Goal: Task Accomplishment & Management: Manage account settings

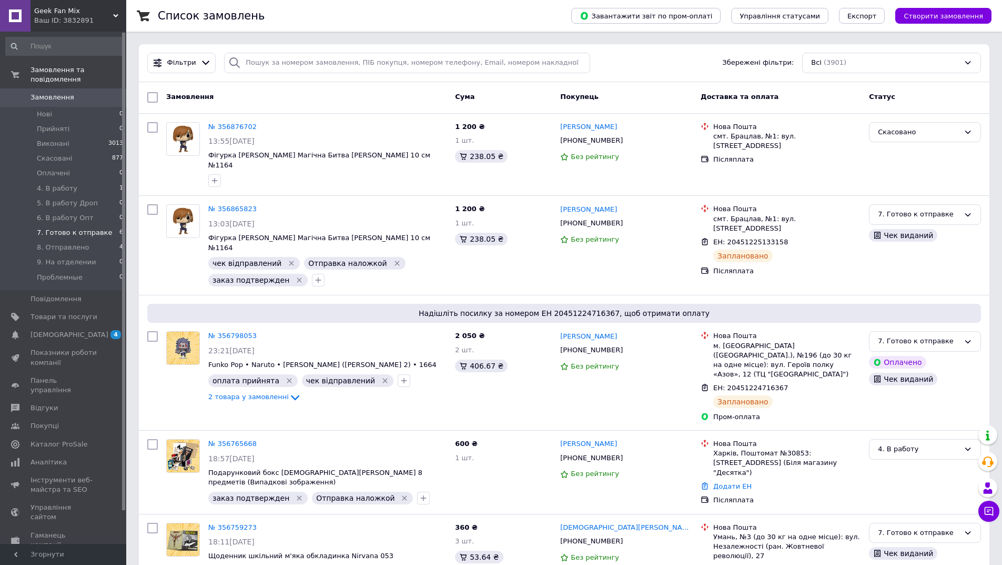
click at [79, 228] on span "7. Готово к отправке" at bounding box center [74, 232] width 75 height 9
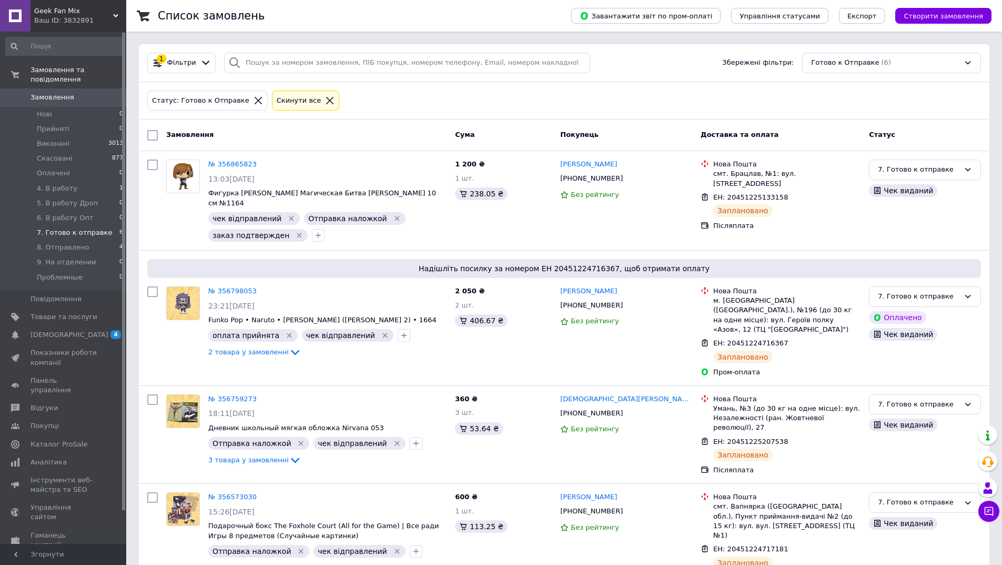
click at [82, 16] on div "Ваш ID: 3832891" at bounding box center [80, 20] width 92 height 9
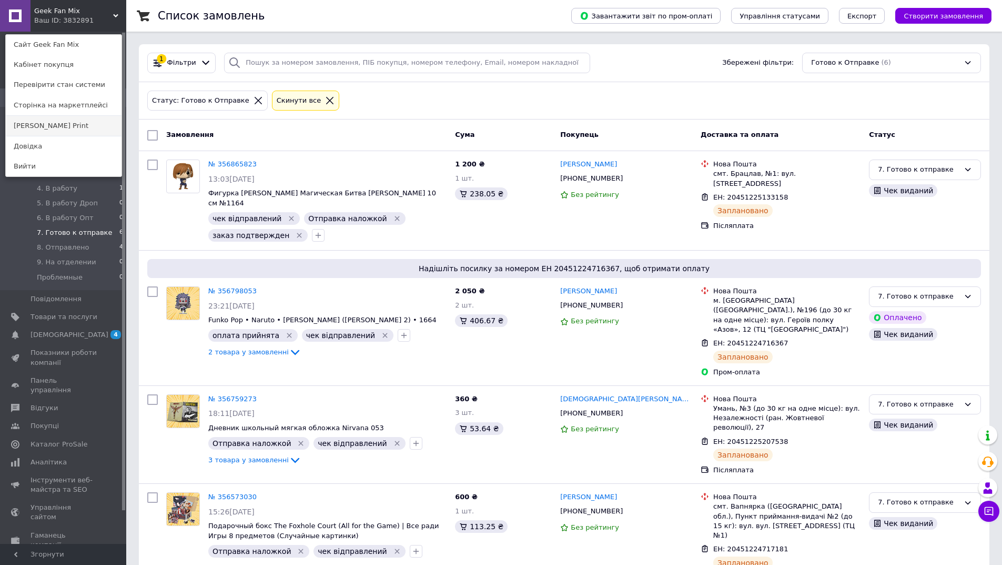
click at [77, 121] on link "[PERSON_NAME] Print" at bounding box center [64, 126] width 116 height 20
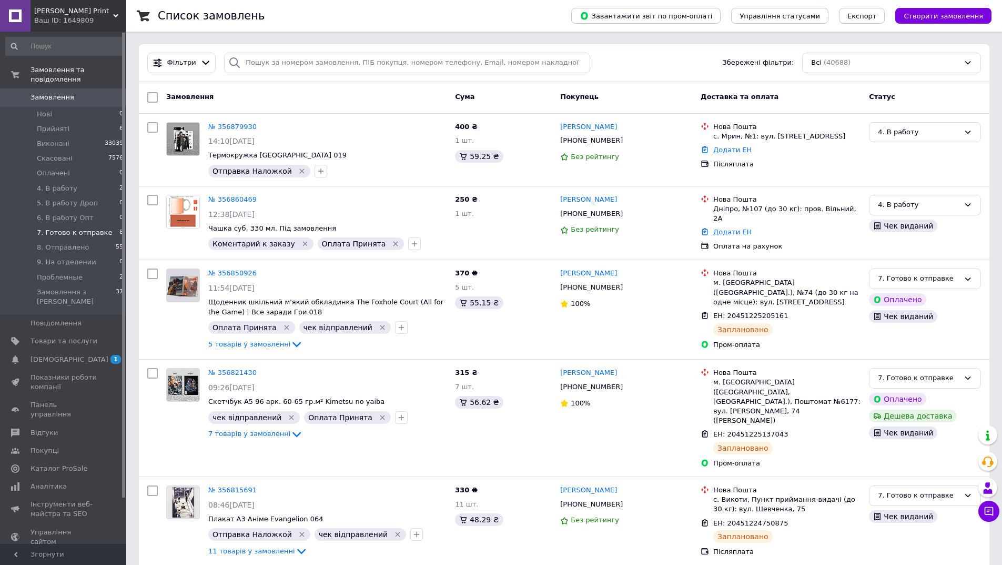
click at [88, 228] on span "7. Готово к отправке" at bounding box center [74, 232] width 75 height 9
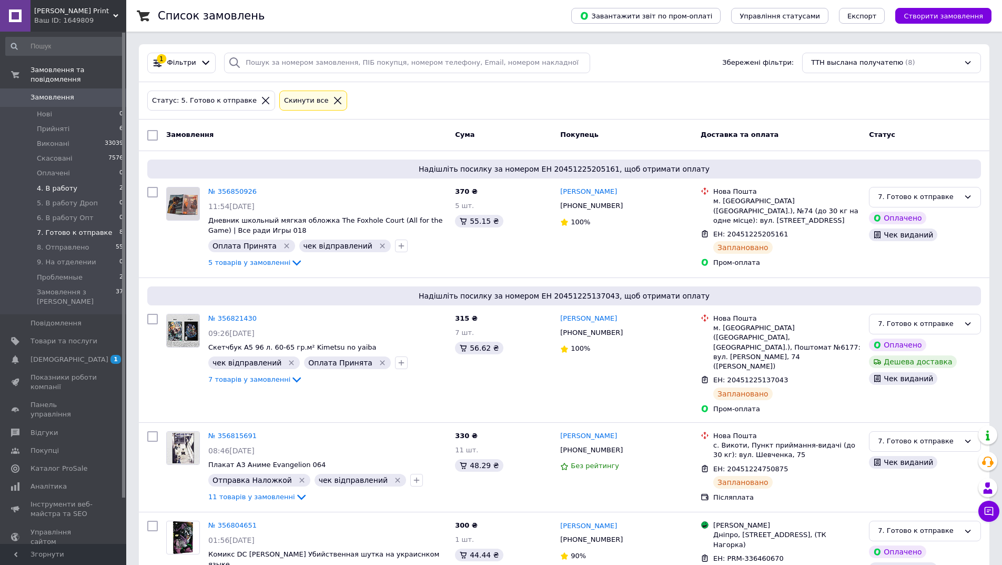
click at [89, 183] on li "4. В работу 2" at bounding box center [64, 188] width 129 height 15
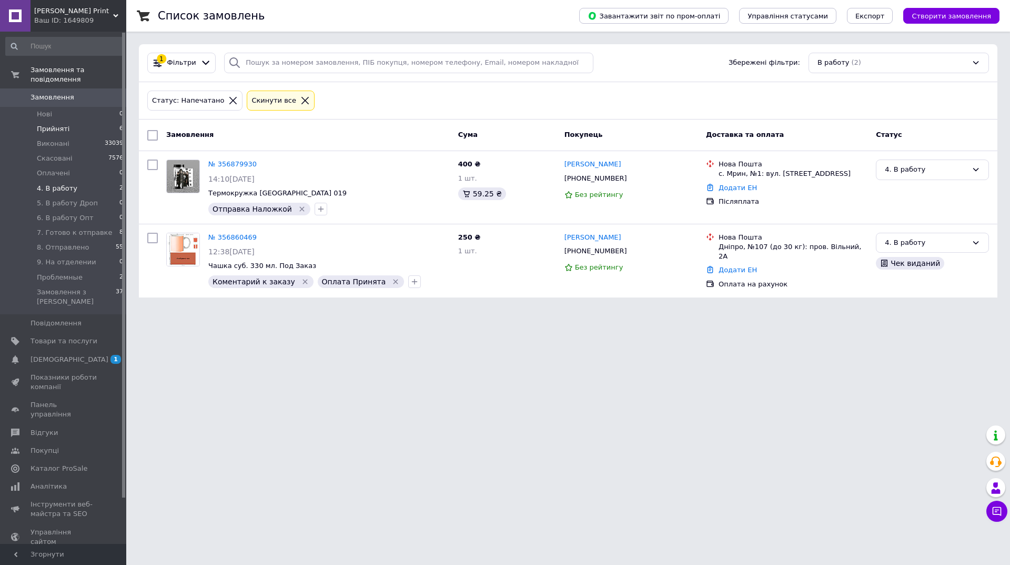
click at [82, 124] on li "Прийняті 6" at bounding box center [64, 129] width 129 height 15
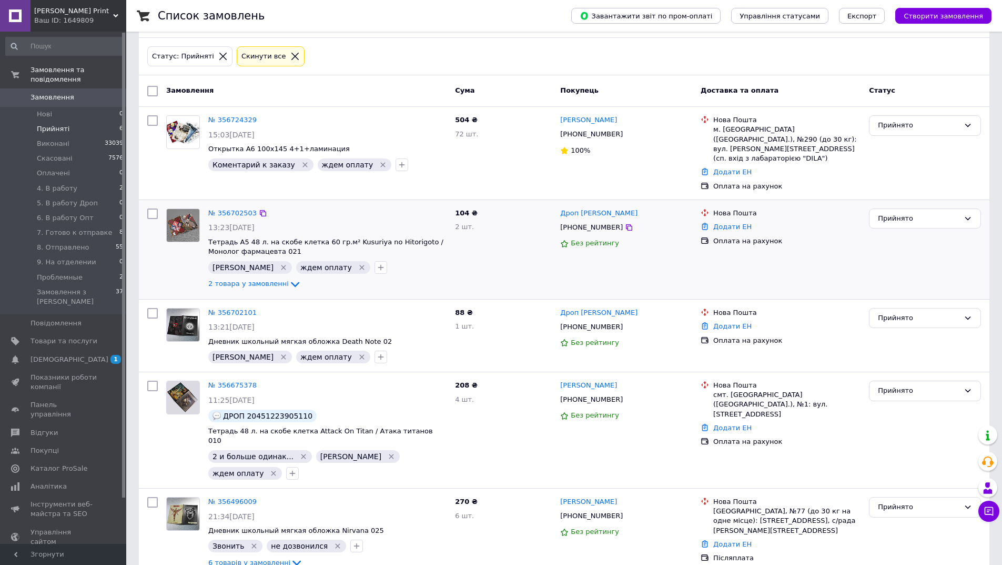
scroll to position [133, 0]
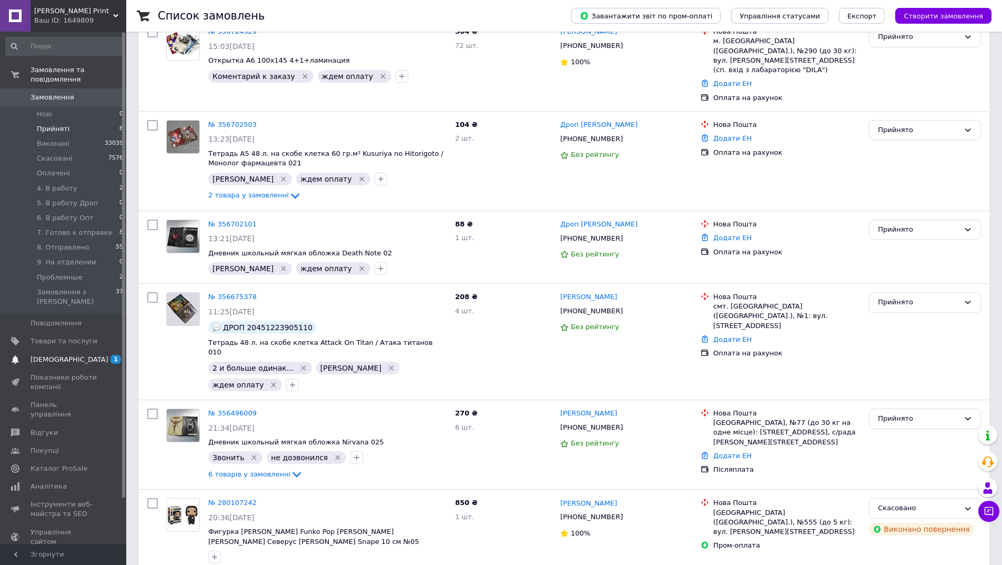
click at [69, 355] on span "[DEMOGRAPHIC_DATA]" at bounding box center [64, 359] width 67 height 9
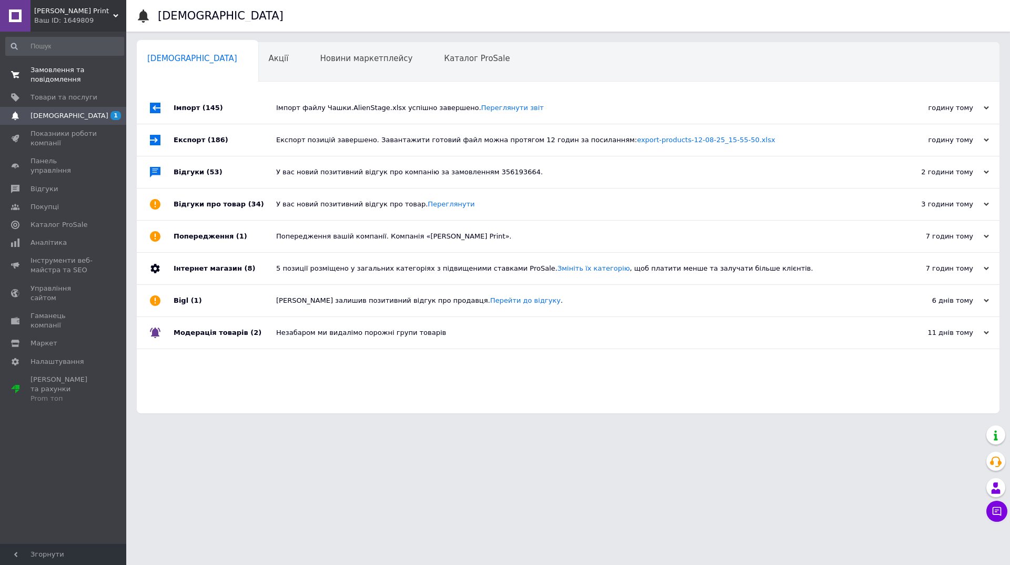
click at [61, 88] on link "Замовлення та повідомлення 0 0" at bounding box center [64, 74] width 129 height 27
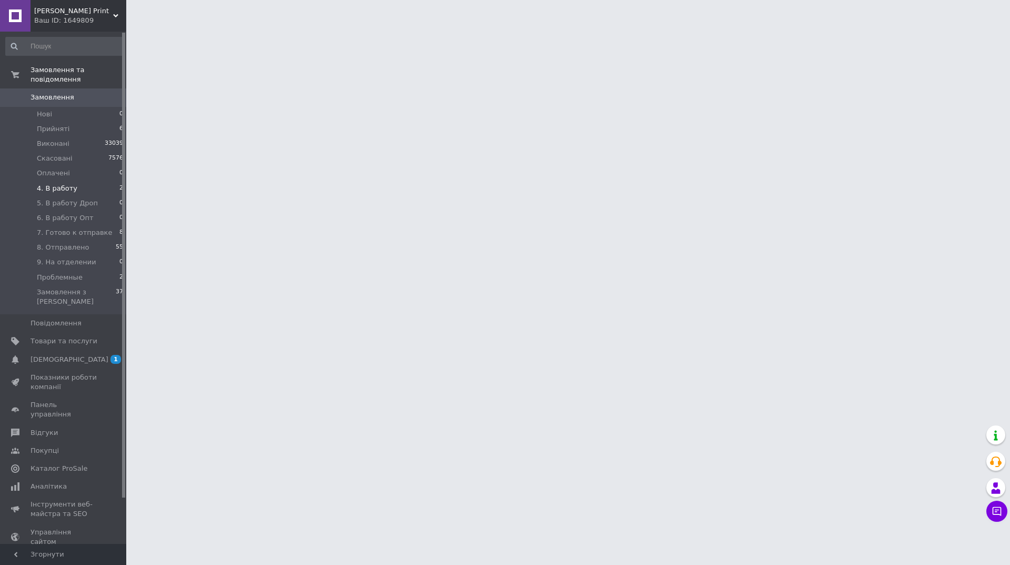
click at [74, 181] on li "4. В работу 2" at bounding box center [64, 188] width 129 height 15
click at [88, 228] on span "7. Готово к отправке" at bounding box center [74, 232] width 75 height 9
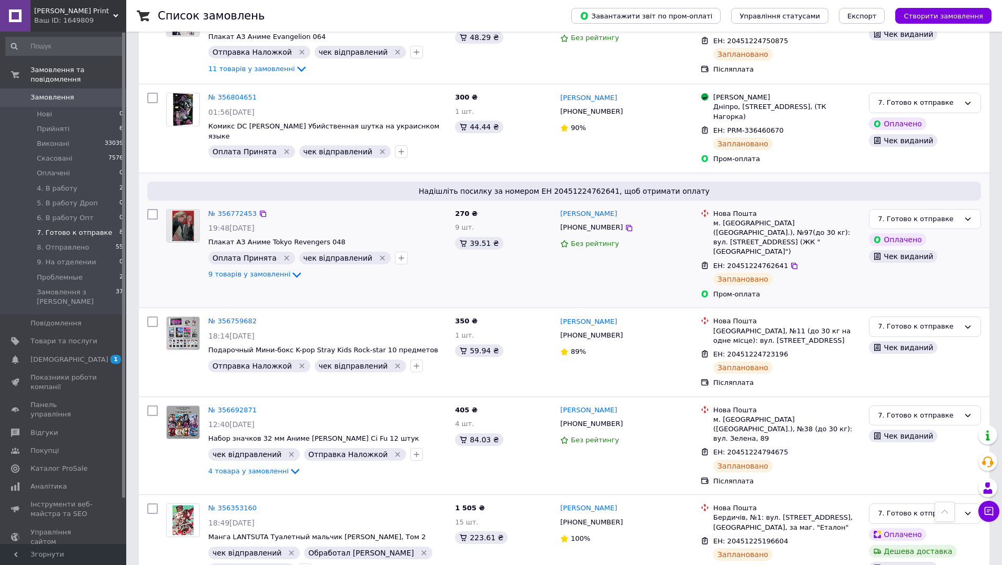
scroll to position [429, 0]
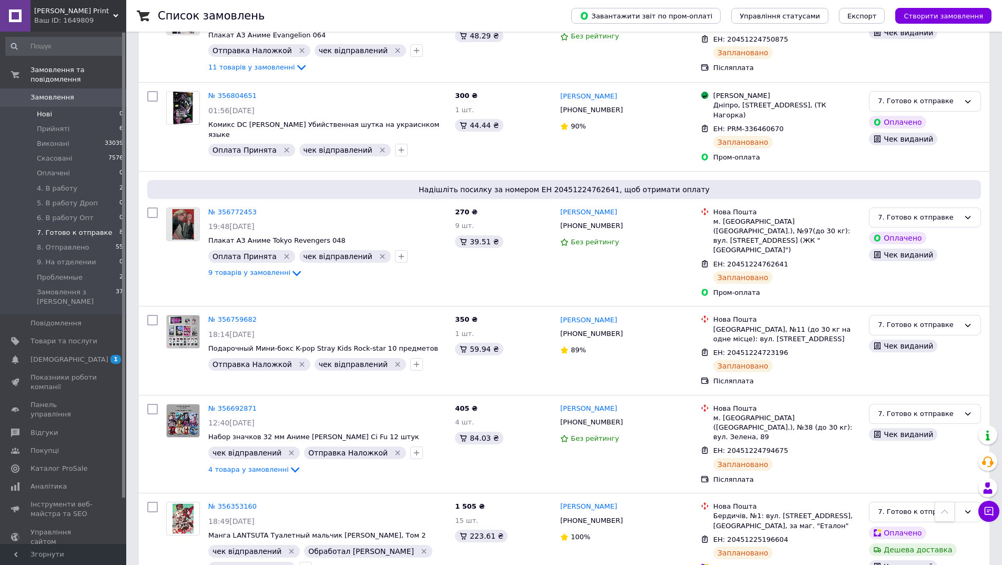
click at [74, 108] on li "Нові 0" at bounding box center [64, 114] width 129 height 15
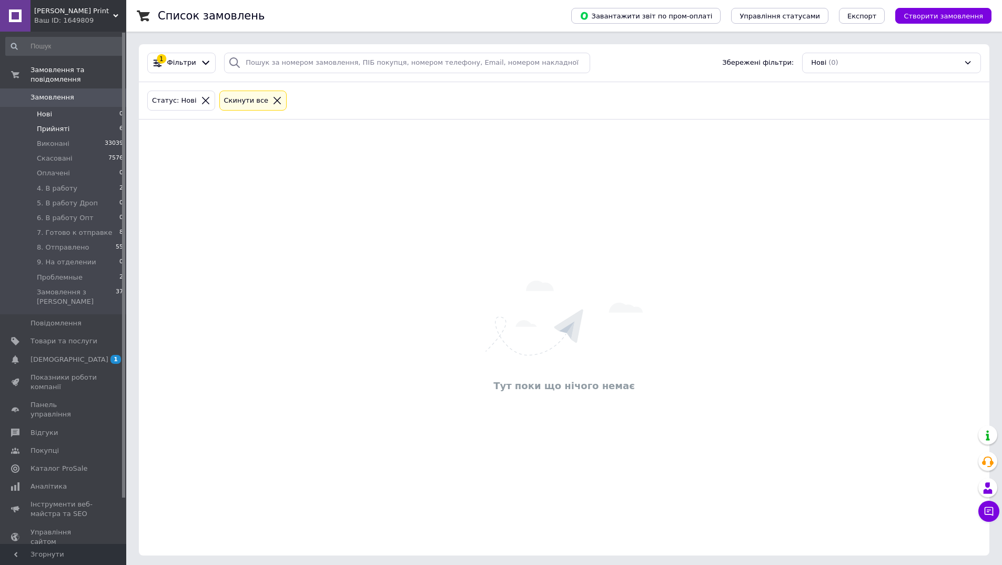
drag, startPoint x: 68, startPoint y: 120, endPoint x: 95, endPoint y: 121, distance: 27.4
click at [69, 122] on li "Прийняті 6" at bounding box center [64, 129] width 129 height 15
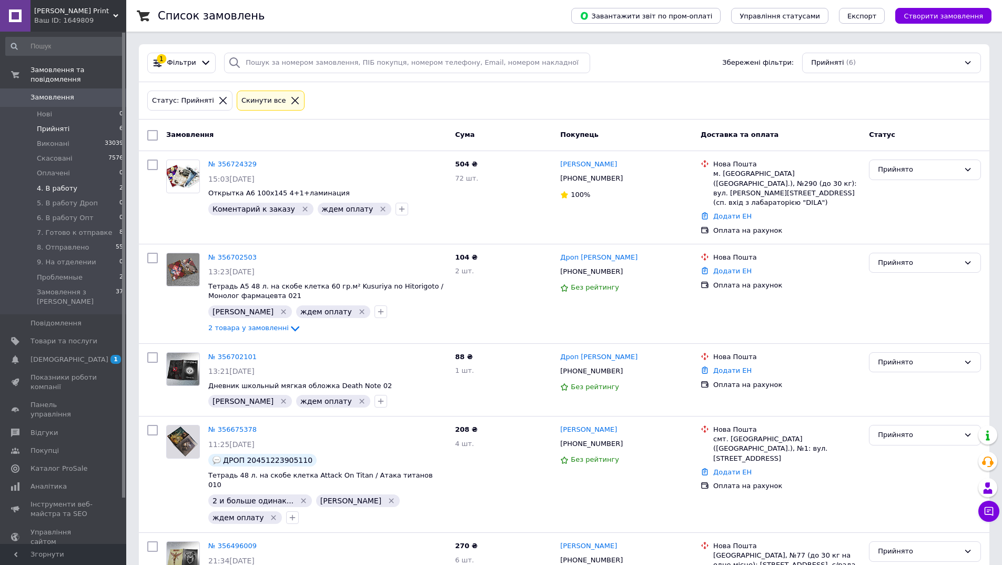
click at [38, 185] on li "4. В работу 2" at bounding box center [64, 188] width 129 height 15
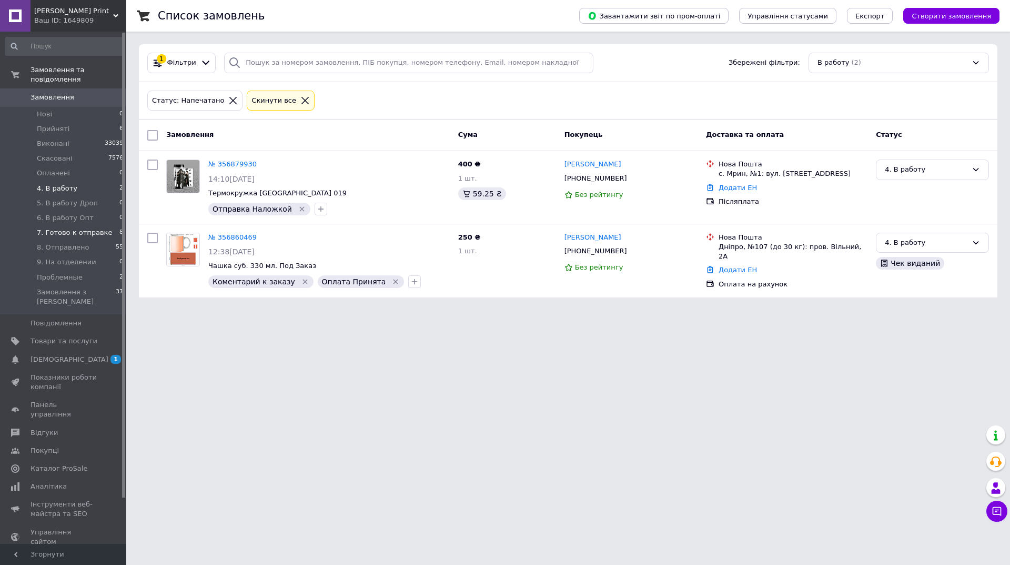
click at [54, 228] on span "7. Готово к отправке" at bounding box center [74, 232] width 75 height 9
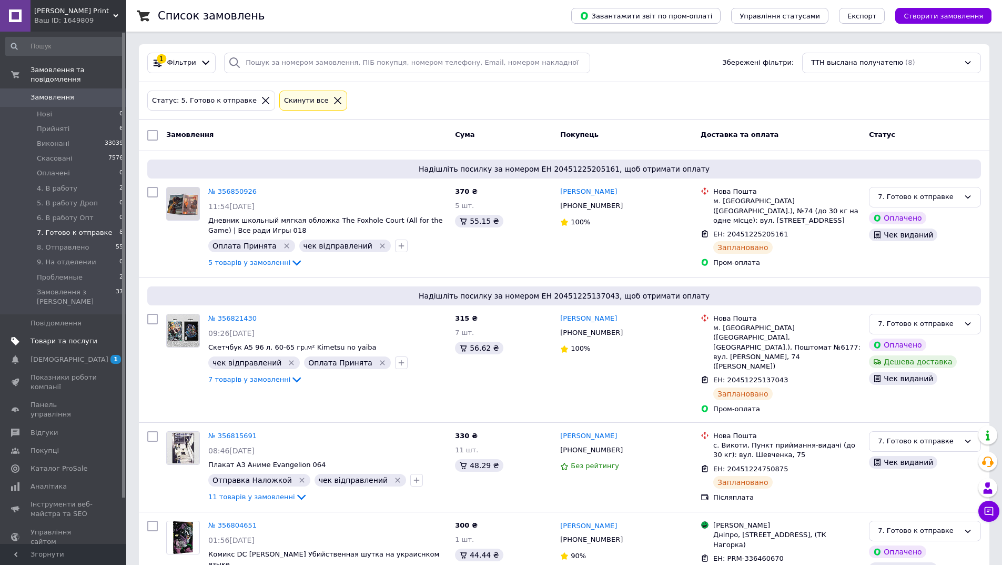
click at [72, 336] on span "Товари та послуги" at bounding box center [64, 340] width 67 height 9
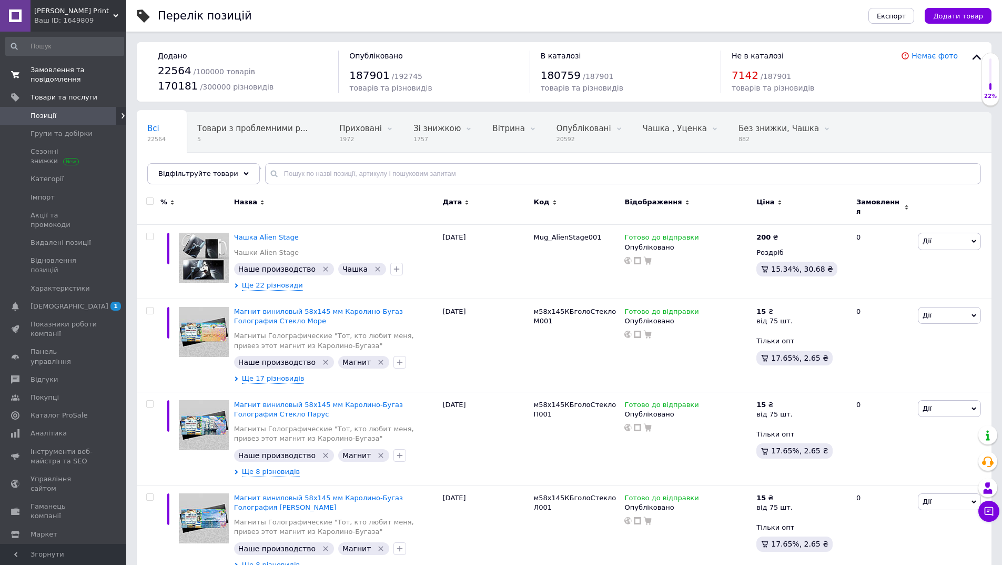
click at [49, 76] on span "Замовлення та повідомлення" at bounding box center [64, 74] width 67 height 19
